Goal: Task Accomplishment & Management: Complete application form

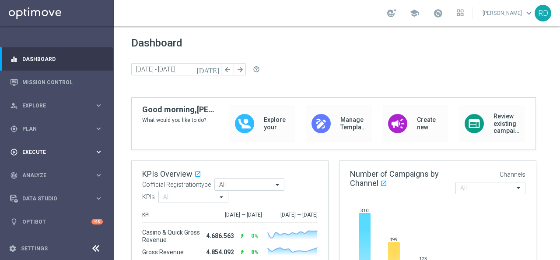
click at [37, 151] on span "Execute" at bounding box center [58, 151] width 72 height 5
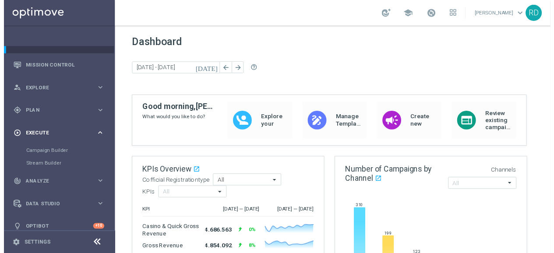
scroll to position [25, 0]
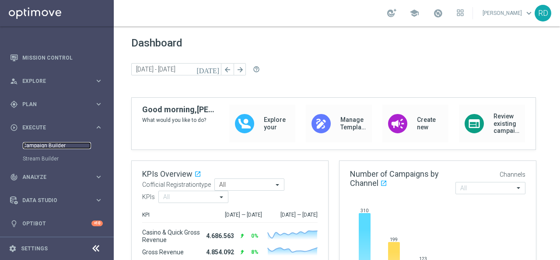
click at [46, 145] on link "Campaign Builder" at bounding box center [57, 145] width 68 height 7
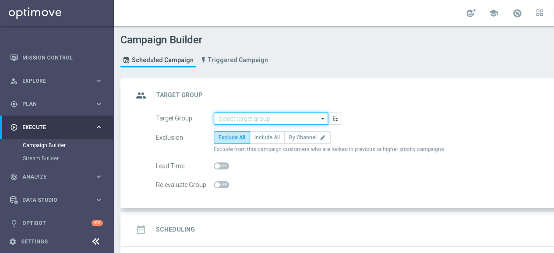
click at [240, 117] on input at bounding box center [271, 119] width 114 height 12
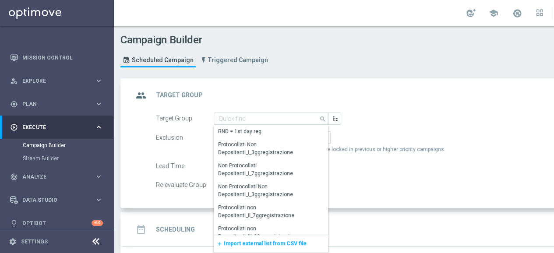
click at [238, 242] on span "Import external list from CSV file" at bounding box center [265, 243] width 83 height 6
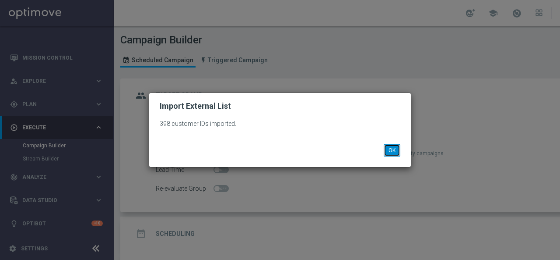
click at [391, 150] on button "OK" at bounding box center [392, 150] width 17 height 12
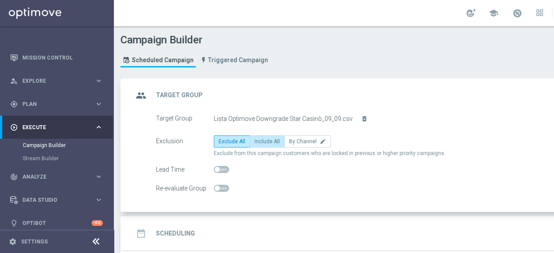
click at [271, 142] on span "Include All" at bounding box center [266, 141] width 25 height 6
click at [260, 142] on input "Include All" at bounding box center [257, 143] width 6 height 6
radio input "true"
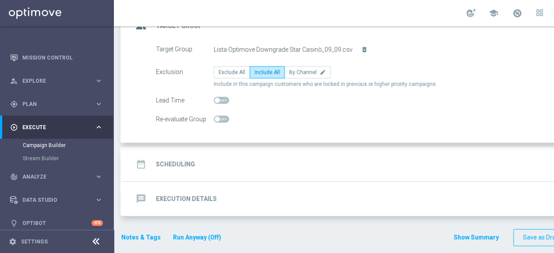
scroll to position [71, 0]
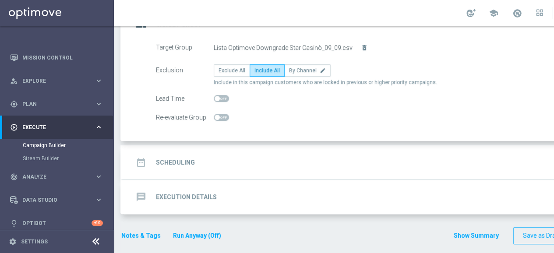
click at [149, 156] on div "date_range Scheduling" at bounding box center [164, 163] width 62 height 16
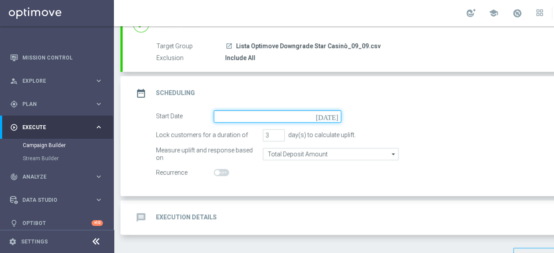
click at [233, 120] on input at bounding box center [277, 116] width 127 height 12
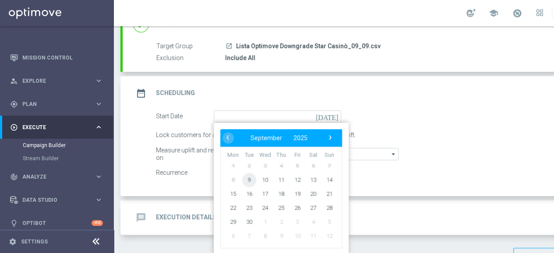
click at [250, 178] on span "9" at bounding box center [249, 180] width 14 height 14
type input "[DATE]"
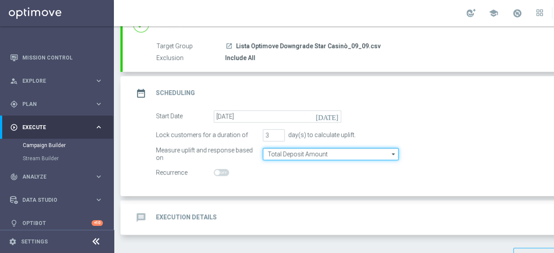
click at [282, 155] on input "Total Deposit Amount" at bounding box center [331, 154] width 136 height 12
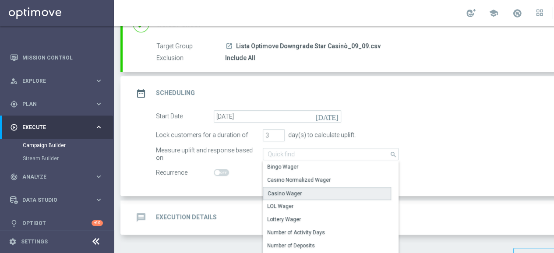
drag, startPoint x: 285, startPoint y: 190, endPoint x: 271, endPoint y: 177, distance: 18.9
click at [285, 190] on div "Casino Wager" at bounding box center [285, 194] width 34 height 8
type input "Casino Wager"
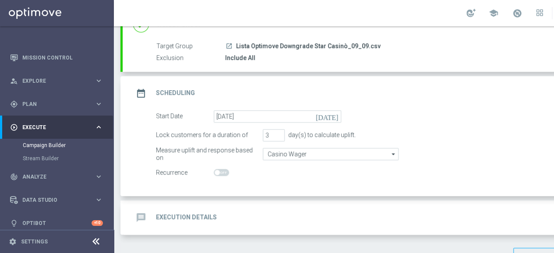
click at [256, 164] on form "Start Date [DATE] [DATE] Lock customers for a duration of 3 day(s) to calculate…" at bounding box center [387, 144] width 463 height 69
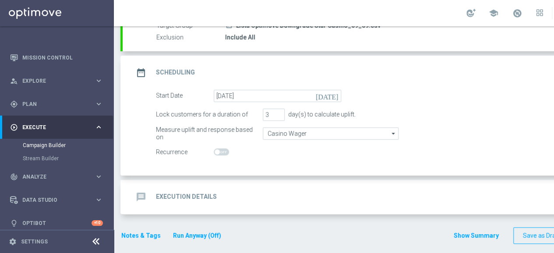
scroll to position [92, 0]
click at [143, 196] on icon "message" at bounding box center [141, 197] width 16 height 16
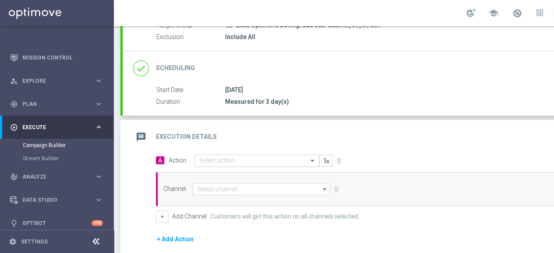
click at [204, 158] on input "text" at bounding box center [248, 160] width 98 height 7
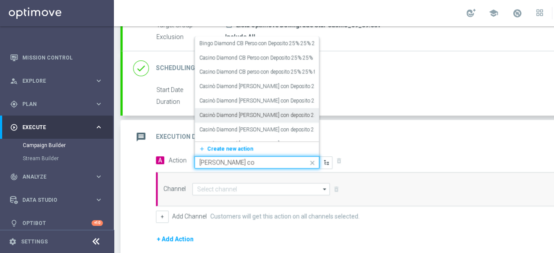
type input "[PERSON_NAME] con"
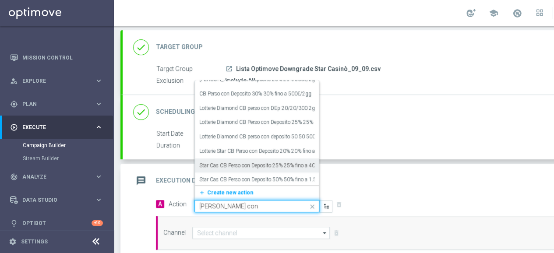
scroll to position [268, 0]
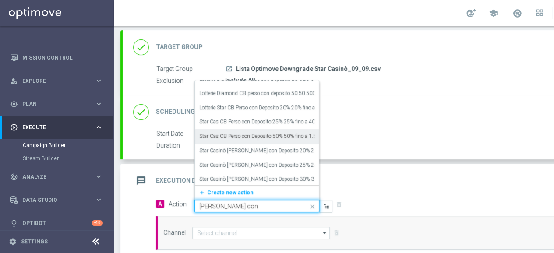
click at [270, 136] on label "Star Cas CB Perso con Deposito 50% 50% fino a 1.500€/3gg" at bounding box center [267, 136] width 137 height 7
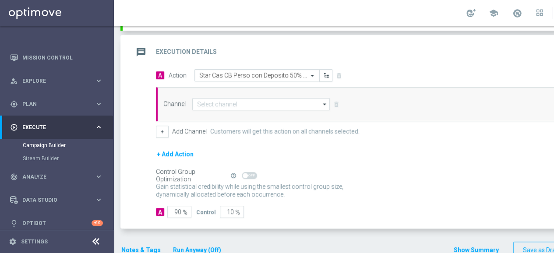
scroll to position [180, 0]
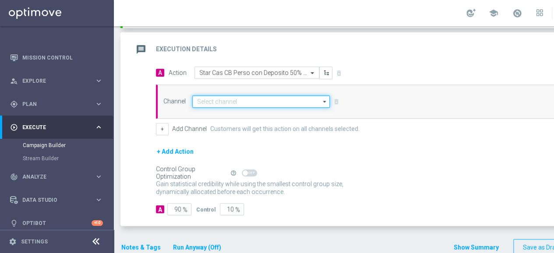
click at [232, 105] on input at bounding box center [260, 101] width 137 height 12
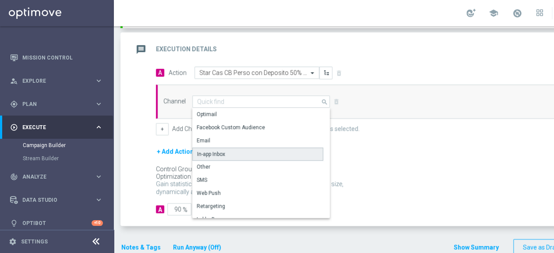
click at [223, 150] on div "In-app Inbox" at bounding box center [211, 154] width 28 height 8
type input "In-app Inbox"
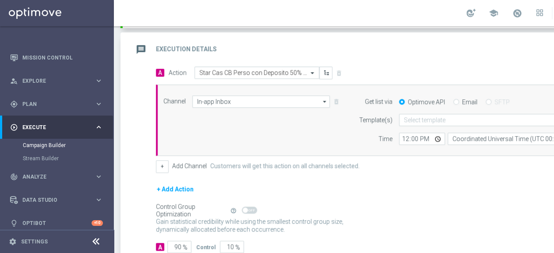
click at [458, 99] on div "Email" at bounding box center [465, 102] width 24 height 8
click at [457, 101] on input "Email" at bounding box center [456, 103] width 6 height 6
radio input "true"
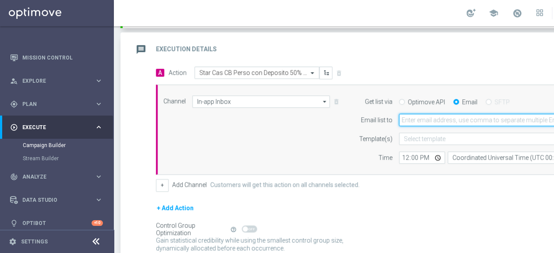
click at [432, 119] on input "email" at bounding box center [503, 120] width 209 height 12
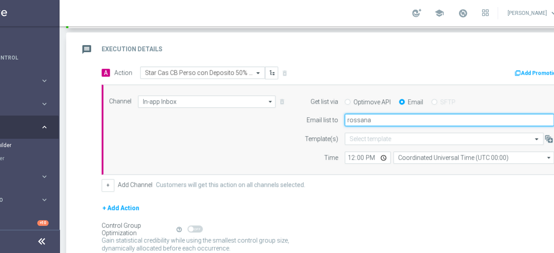
type input "[PERSON_NAME][EMAIL_ADDRESS][PERSON_NAME][DOMAIN_NAME]"
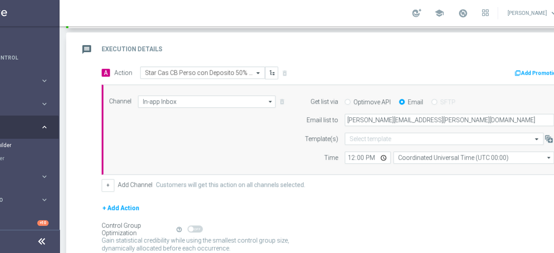
click at [305, 158] on div "Time" at bounding box center [315, 157] width 45 height 12
click at [349, 158] on input "12:00" at bounding box center [368, 157] width 46 height 12
type input "10:00"
drag, startPoint x: 356, startPoint y: 169, endPoint x: 385, endPoint y: 162, distance: 29.4
click at [356, 169] on div "Channel In-app Inbox In-app Inbox arrow_drop_down Show Selected 1 of 20 Optimail" at bounding box center [333, 130] width 463 height 91
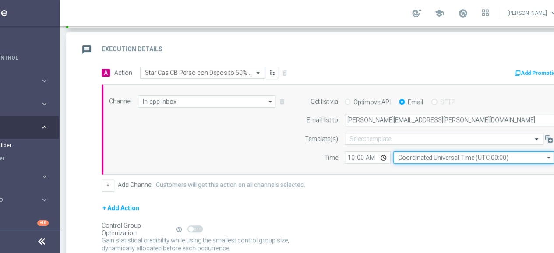
click at [402, 158] on input "Coordinated Universal Time (UTC 00:00)" at bounding box center [473, 157] width 161 height 12
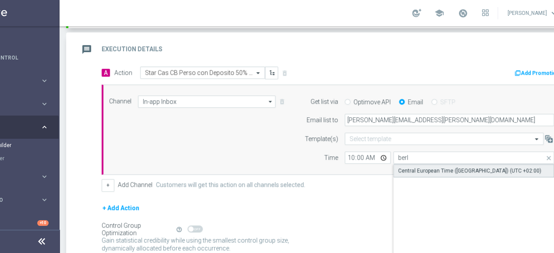
click at [409, 167] on div "Central European Time ([GEOGRAPHIC_DATA]) (UTC +02:00)" at bounding box center [469, 171] width 143 height 8
type input "Central European Time ([GEOGRAPHIC_DATA]) (UTC +02:00)"
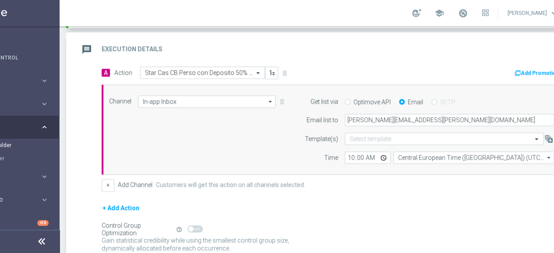
click at [273, 155] on div "Channel In-app Inbox In-app Inbox arrow_drop_down Show Selected 1 of 20 Optimail" at bounding box center [331, 129] width 458 height 69
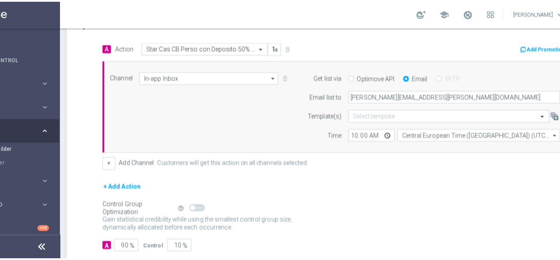
scroll to position [247, 0]
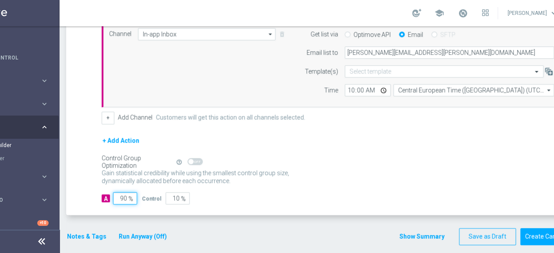
click at [122, 199] on input "90" at bounding box center [125, 198] width 24 height 12
type input "1"
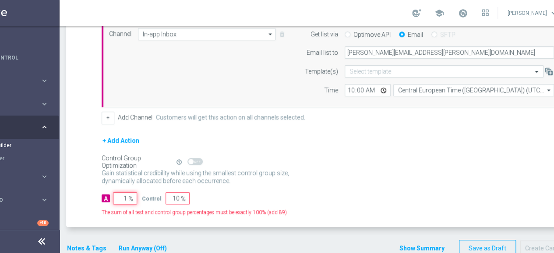
type input "99"
type input "10"
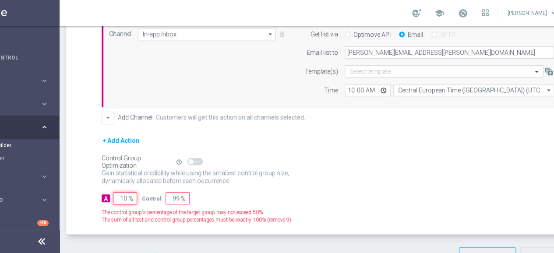
type input "90"
type input "100"
type input "0"
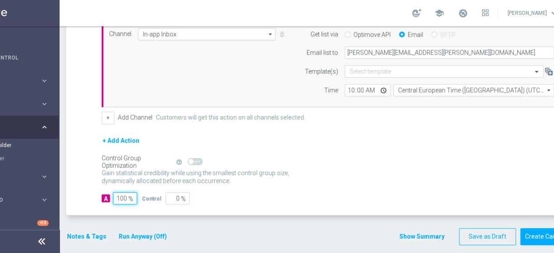
type input "100"
click at [270, 170] on p "Gain higher response rates by matching the most effective action with each cust…" at bounding box center [200, 181] width 197 height 24
click at [75, 233] on button "Notes & Tags" at bounding box center [86, 236] width 41 height 11
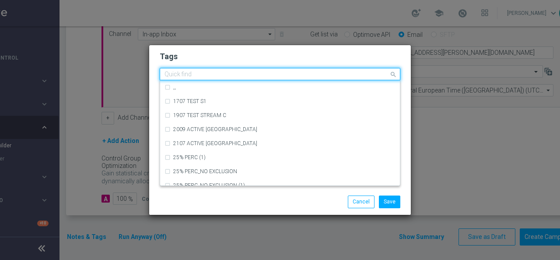
click at [189, 77] on input "text" at bounding box center [277, 74] width 225 height 7
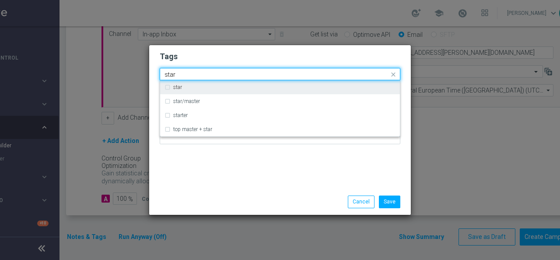
click at [191, 85] on div "star" at bounding box center [284, 87] width 222 height 5
type input "star"
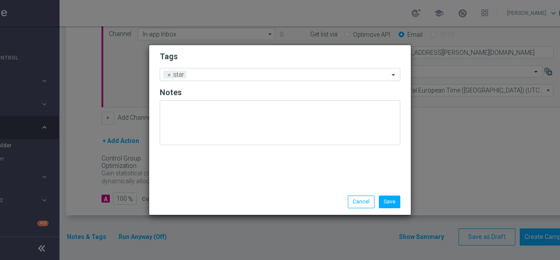
click at [188, 160] on div "Tags Add a new tag × star Notes" at bounding box center [280, 117] width 262 height 144
click at [221, 71] on input "text" at bounding box center [289, 74] width 199 height 7
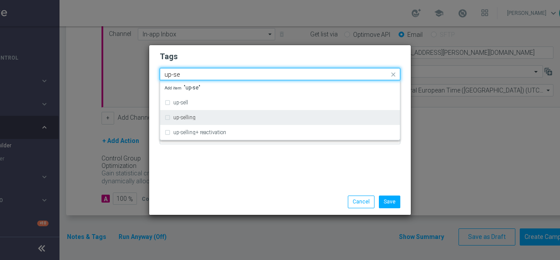
click at [210, 118] on div "up-selling" at bounding box center [284, 117] width 222 height 5
type input "up-se"
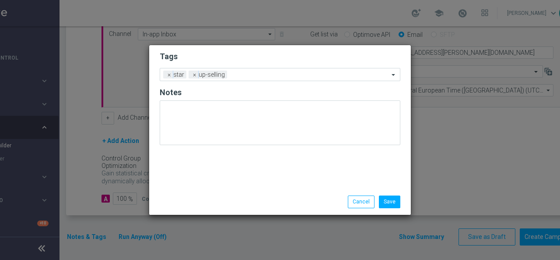
click at [204, 167] on div "Tags Add a new tag × star × up-selling Notes" at bounding box center [280, 117] width 262 height 144
click at [248, 73] on input "text" at bounding box center [310, 74] width 159 height 7
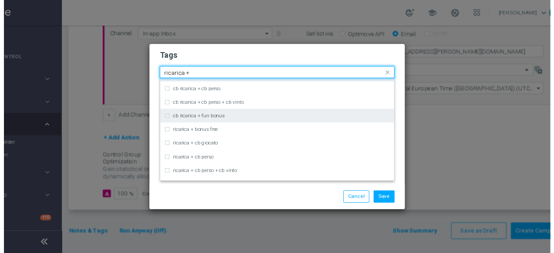
scroll to position [81, 0]
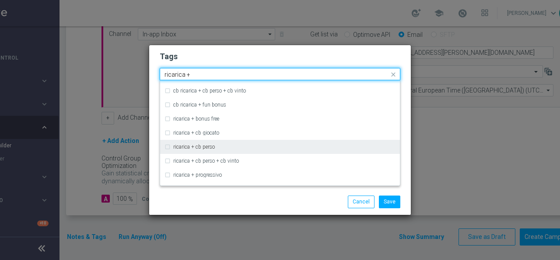
click at [201, 148] on label "ricarica + cb perso" at bounding box center [194, 146] width 42 height 5
type input "ricarica +"
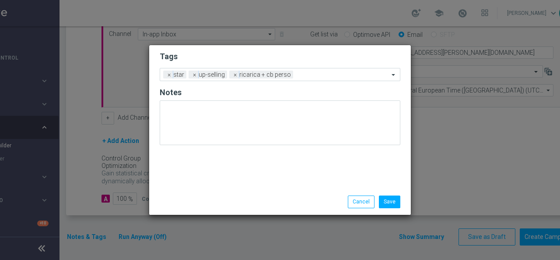
click at [201, 201] on div "Save Cancel" at bounding box center [280, 201] width 254 height 12
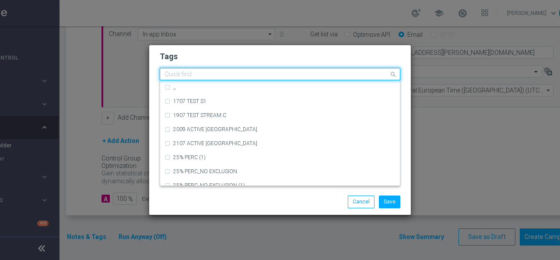
click at [307, 73] on input "text" at bounding box center [277, 74] width 225 height 7
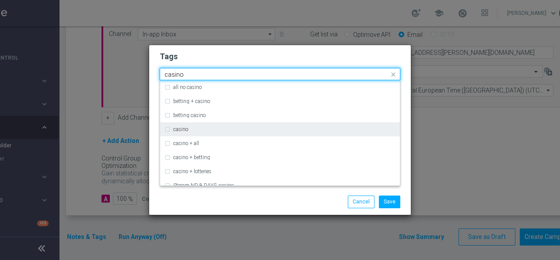
click at [237, 132] on div "casino" at bounding box center [280, 129] width 231 height 14
type input "casino"
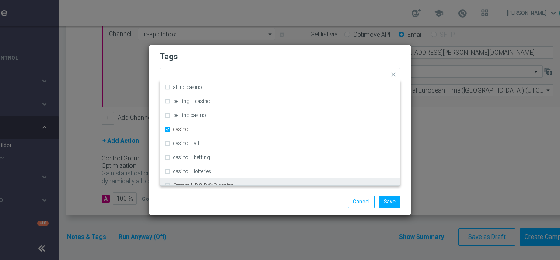
click at [220, 191] on div "Save Cancel" at bounding box center [280, 201] width 262 height 25
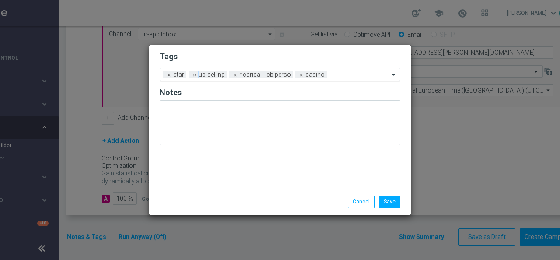
click at [331, 78] on input "text" at bounding box center [360, 74] width 59 height 7
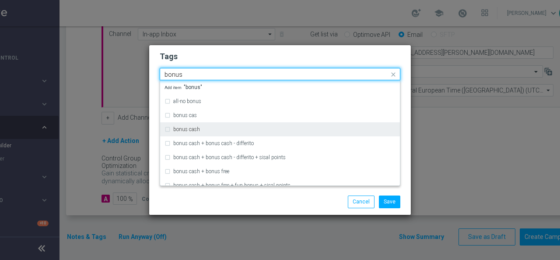
click at [249, 128] on div "bonus cash" at bounding box center [284, 129] width 222 height 5
type input "bonus"
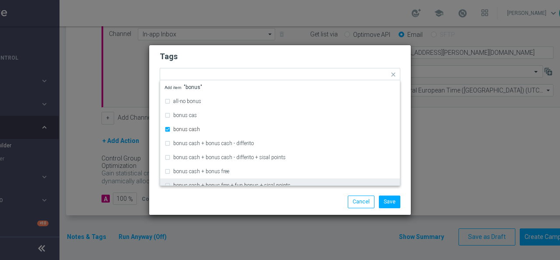
click at [208, 197] on div "Save Cancel" at bounding box center [280, 201] width 254 height 12
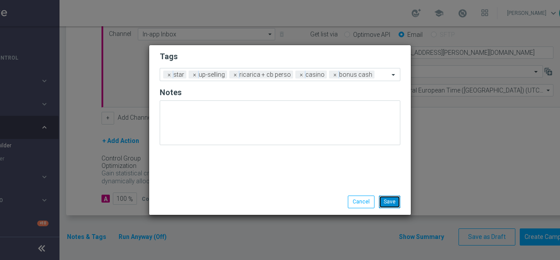
click at [387, 202] on button "Save" at bounding box center [389, 201] width 21 height 12
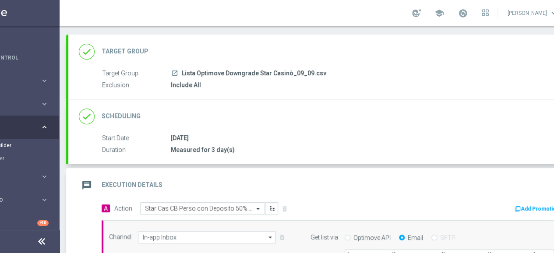
scroll to position [88, 0]
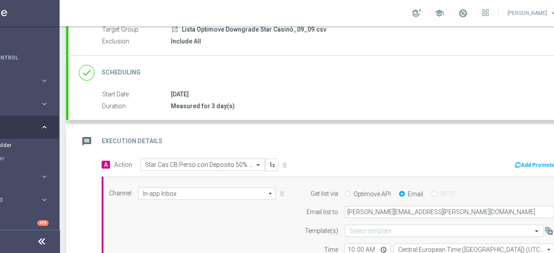
click at [88, 142] on icon "message" at bounding box center [87, 142] width 16 height 16
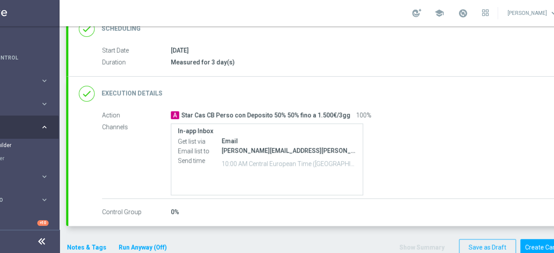
scroll to position [143, 0]
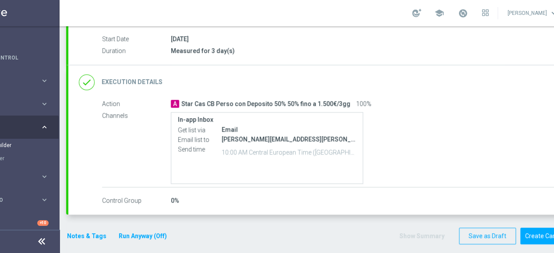
click at [87, 83] on icon "done" at bounding box center [87, 82] width 16 height 16
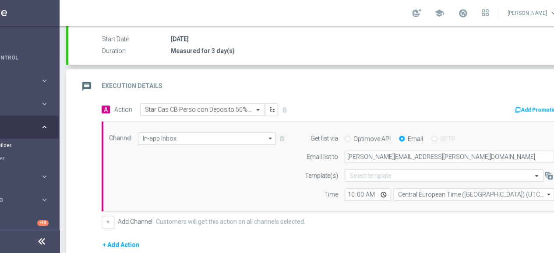
click at [87, 83] on icon "message" at bounding box center [87, 86] width 16 height 16
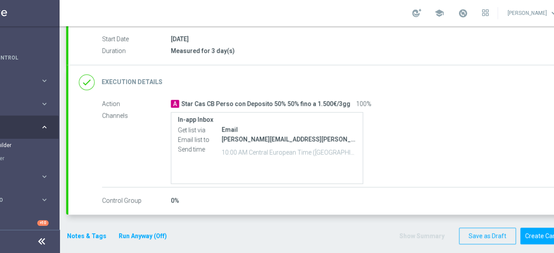
scroll to position [7, 54]
click at [94, 231] on button "Notes & Tags" at bounding box center [86, 236] width 41 height 11
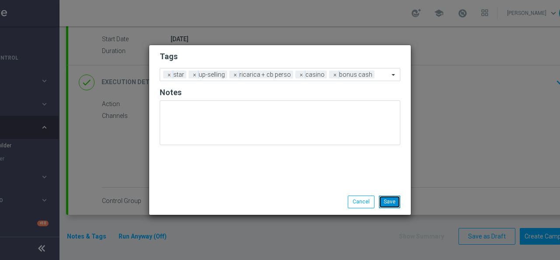
click at [390, 200] on button "Save" at bounding box center [389, 201] width 21 height 12
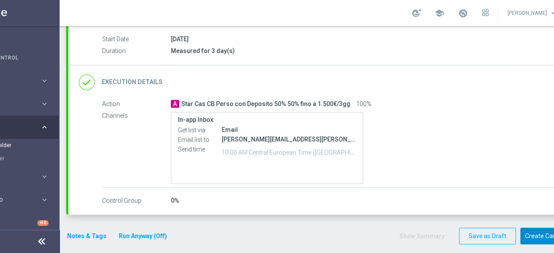
click at [537, 236] on button "Create Campaign" at bounding box center [549, 236] width 58 height 17
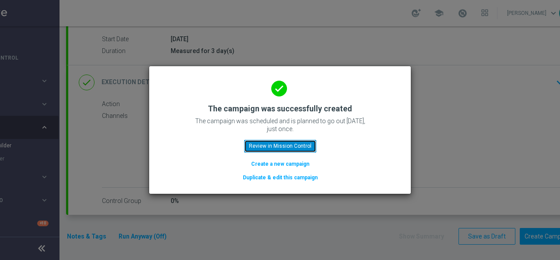
click at [297, 147] on button "Review in Mission Control" at bounding box center [280, 146] width 72 height 12
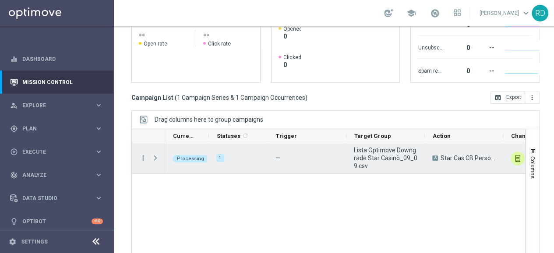
scroll to position [195, 0]
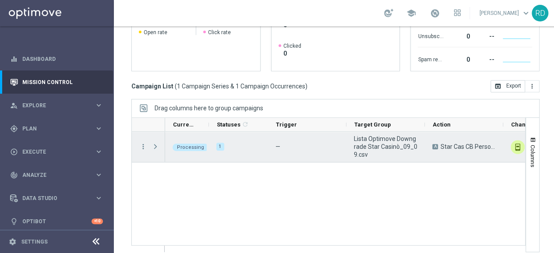
click at [156, 148] on span "Press SPACE to select this row." at bounding box center [155, 146] width 8 height 7
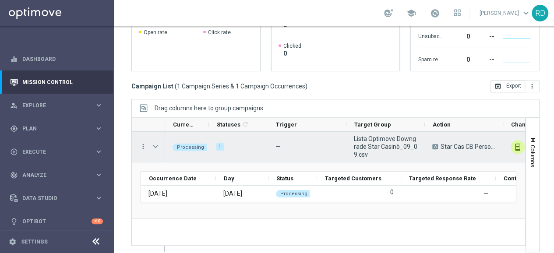
click at [156, 148] on span "Press SPACE to select this row." at bounding box center [155, 146] width 8 height 7
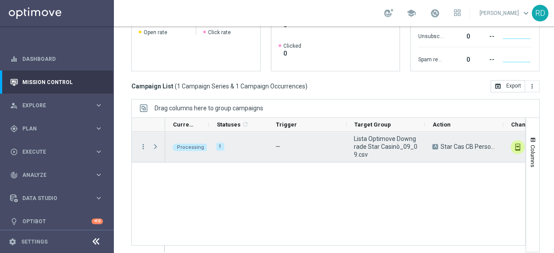
click at [155, 146] on span "Press SPACE to select this row." at bounding box center [155, 146] width 8 height 7
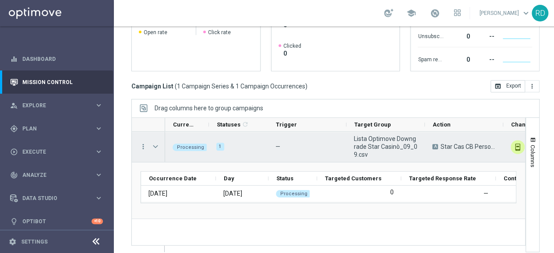
click at [155, 146] on span "Press SPACE to select this row." at bounding box center [155, 146] width 8 height 7
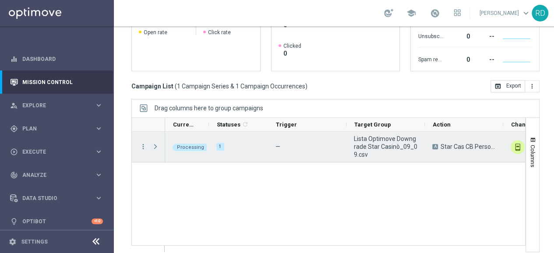
click at [154, 144] on span "Press SPACE to select this row." at bounding box center [155, 146] width 8 height 7
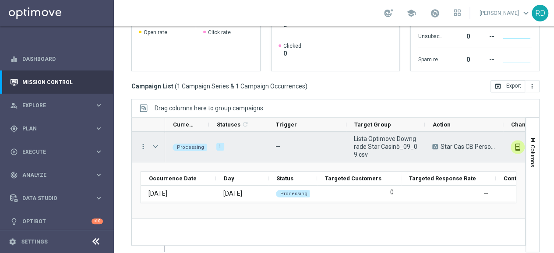
click at [154, 144] on span "Press SPACE to select this row." at bounding box center [155, 146] width 8 height 7
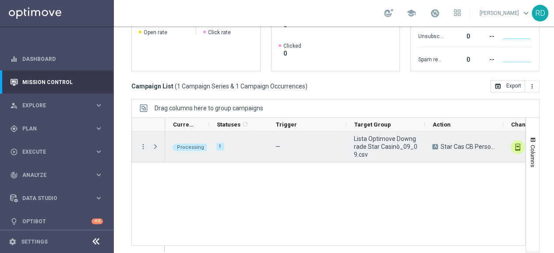
click at [155, 144] on span "Press SPACE to select this row." at bounding box center [155, 146] width 8 height 7
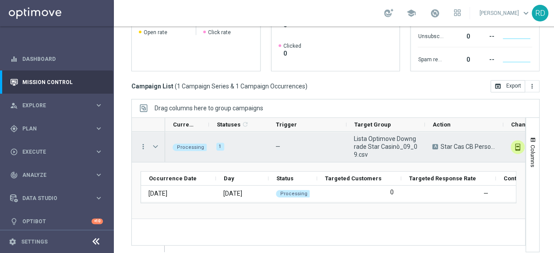
click at [155, 144] on span "Press SPACE to select this row." at bounding box center [155, 146] width 8 height 7
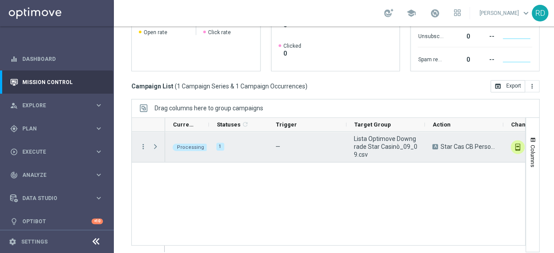
click at [155, 145] on span "Press SPACE to select this row." at bounding box center [155, 146] width 8 height 7
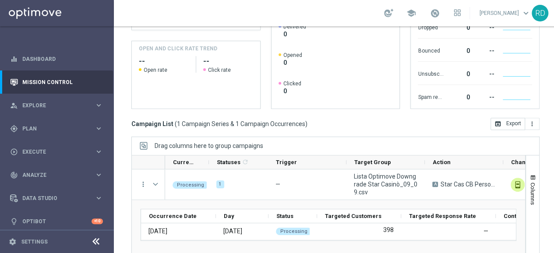
scroll to position [107, 0]
